Goal: Transaction & Acquisition: Book appointment/travel/reservation

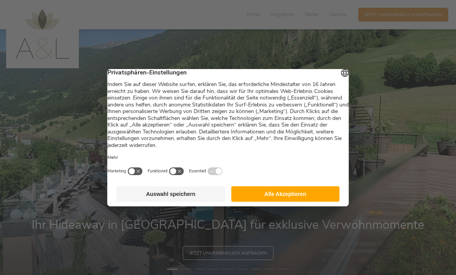
click at [179, 198] on button "Auswahl speichern" at bounding box center [171, 194] width 109 height 15
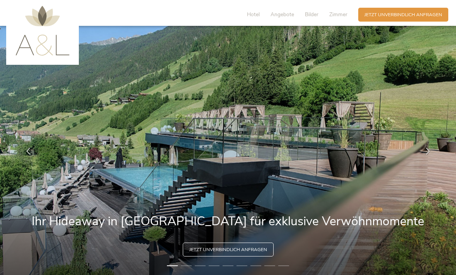
click at [280, 17] on span "Angebote" at bounding box center [282, 14] width 24 height 7
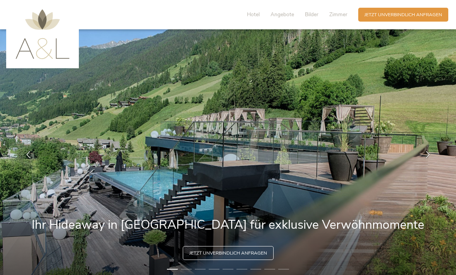
click at [256, 14] on span "Hotel" at bounding box center [253, 14] width 13 height 7
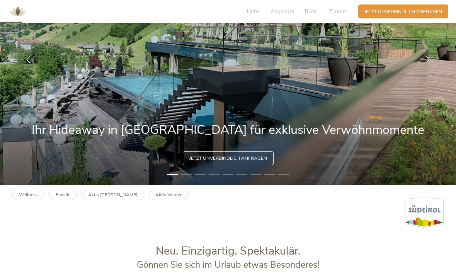
scroll to position [95, 0]
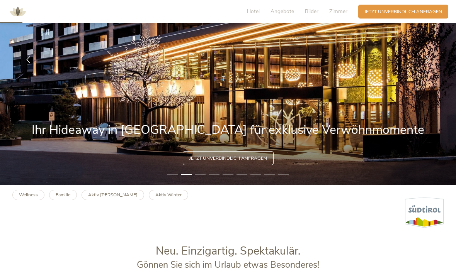
click at [204, 178] on li "3" at bounding box center [200, 174] width 11 height 6
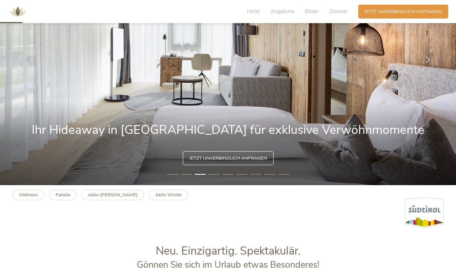
click at [217, 185] on img at bounding box center [228, 59] width 456 height 251
click at [216, 178] on li "4" at bounding box center [214, 174] width 11 height 6
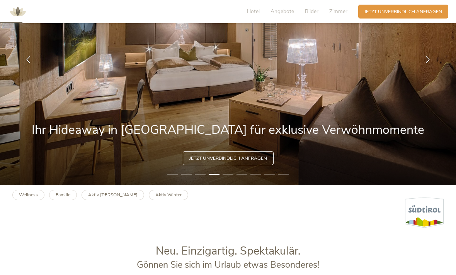
click at [229, 178] on li "5" at bounding box center [227, 174] width 11 height 6
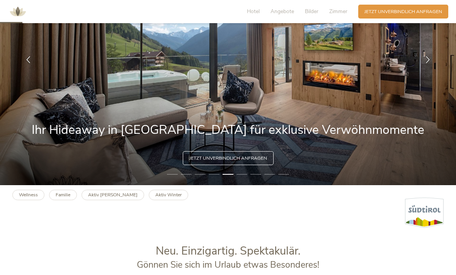
click at [434, 70] on div at bounding box center [427, 59] width 19 height 19
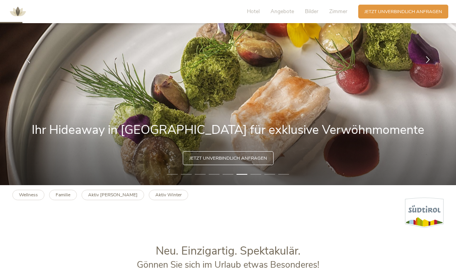
click at [427, 63] on icon at bounding box center [427, 59] width 7 height 7
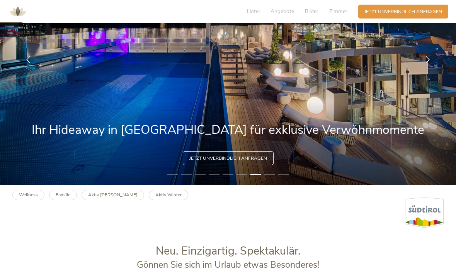
click at [429, 63] on icon at bounding box center [427, 59] width 7 height 7
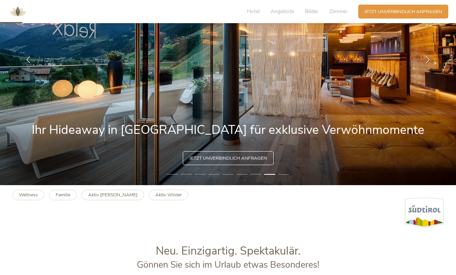
click at [428, 63] on icon at bounding box center [427, 59] width 7 height 7
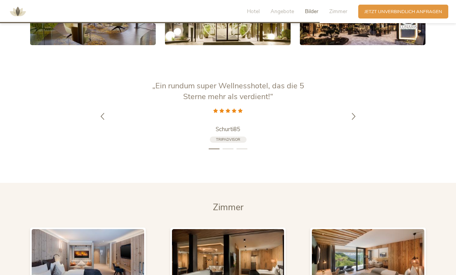
scroll to position [1348, 0]
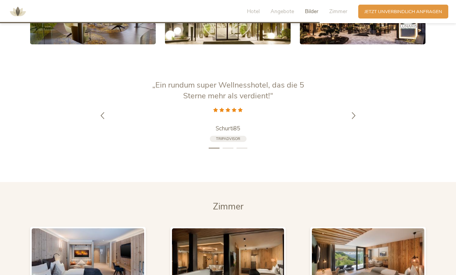
click at [351, 119] on icon at bounding box center [353, 115] width 7 height 7
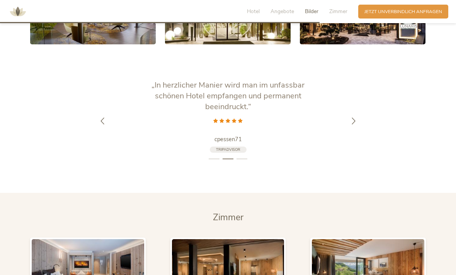
click at [355, 131] on div at bounding box center [353, 120] width 19 height 19
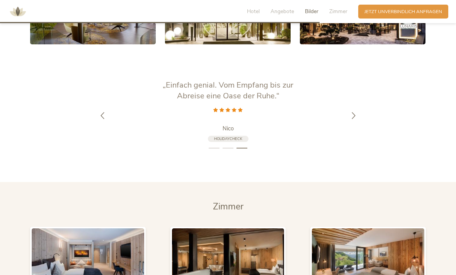
click at [359, 123] on div at bounding box center [353, 115] width 19 height 19
click at [352, 119] on icon at bounding box center [353, 115] width 7 height 7
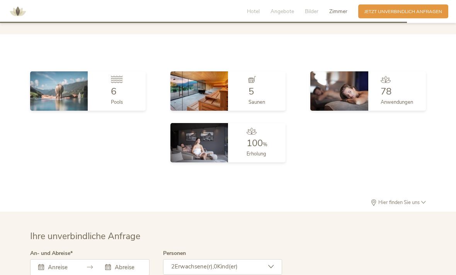
scroll to position [1729, 0]
click at [65, 101] on img at bounding box center [59, 90] width 58 height 39
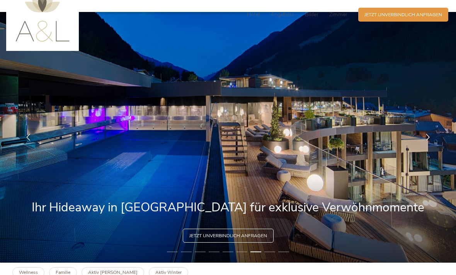
scroll to position [0, 0]
